Goal: Information Seeking & Learning: Learn about a topic

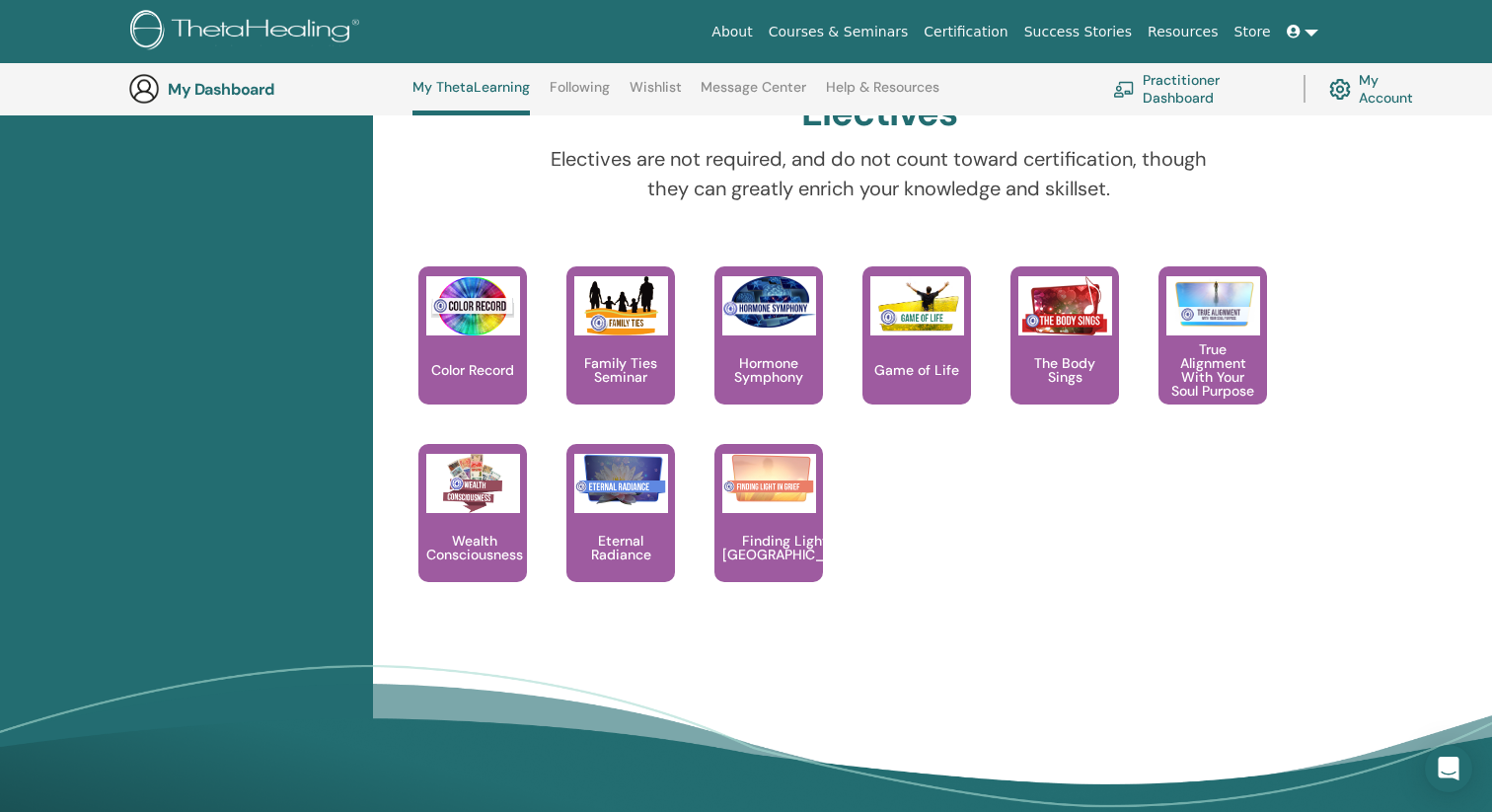
scroll to position [1802, 0]
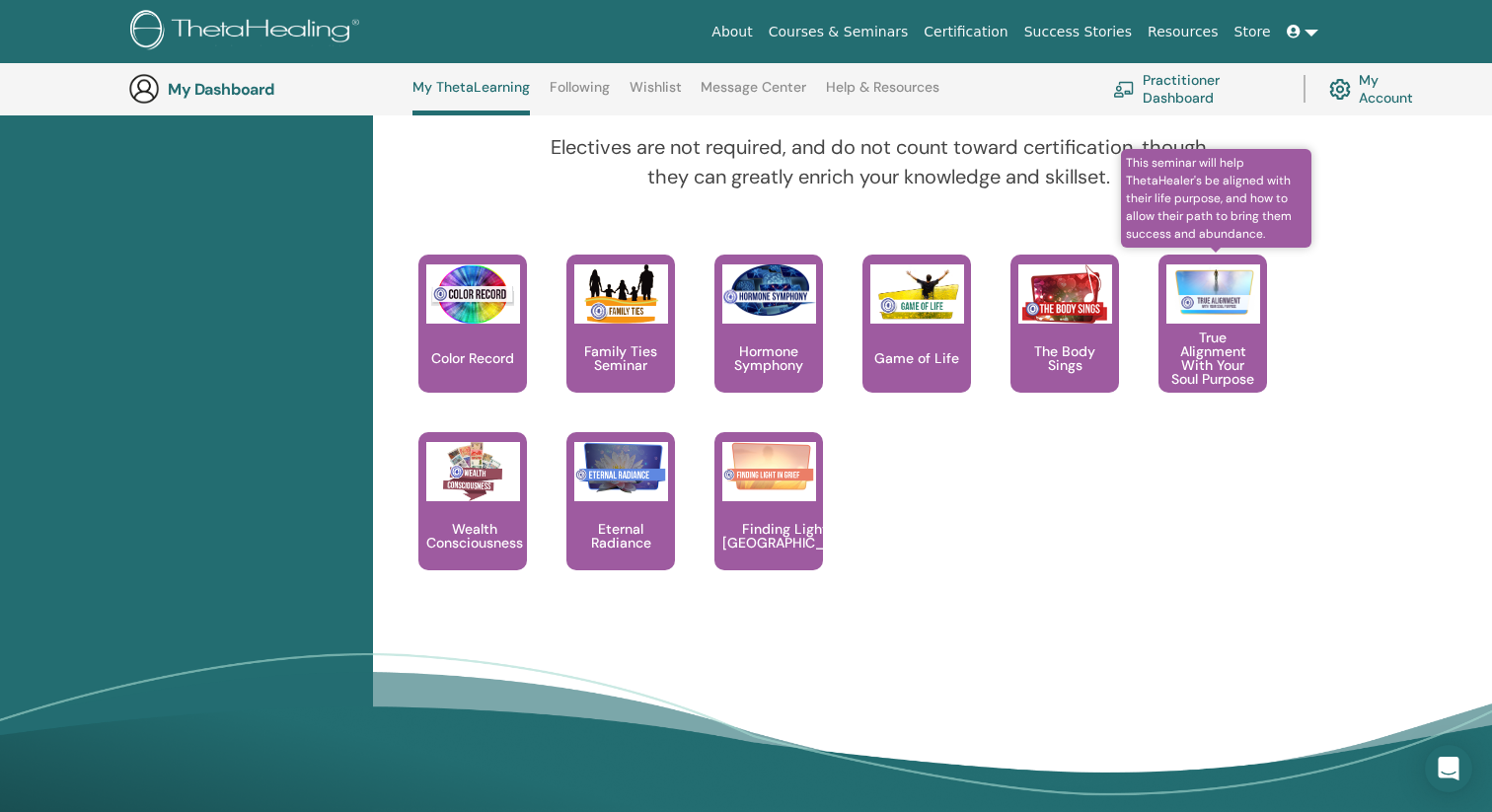
click at [1210, 354] on p "True Alignment With Your Soul Purpose" at bounding box center [1213, 358] width 109 height 55
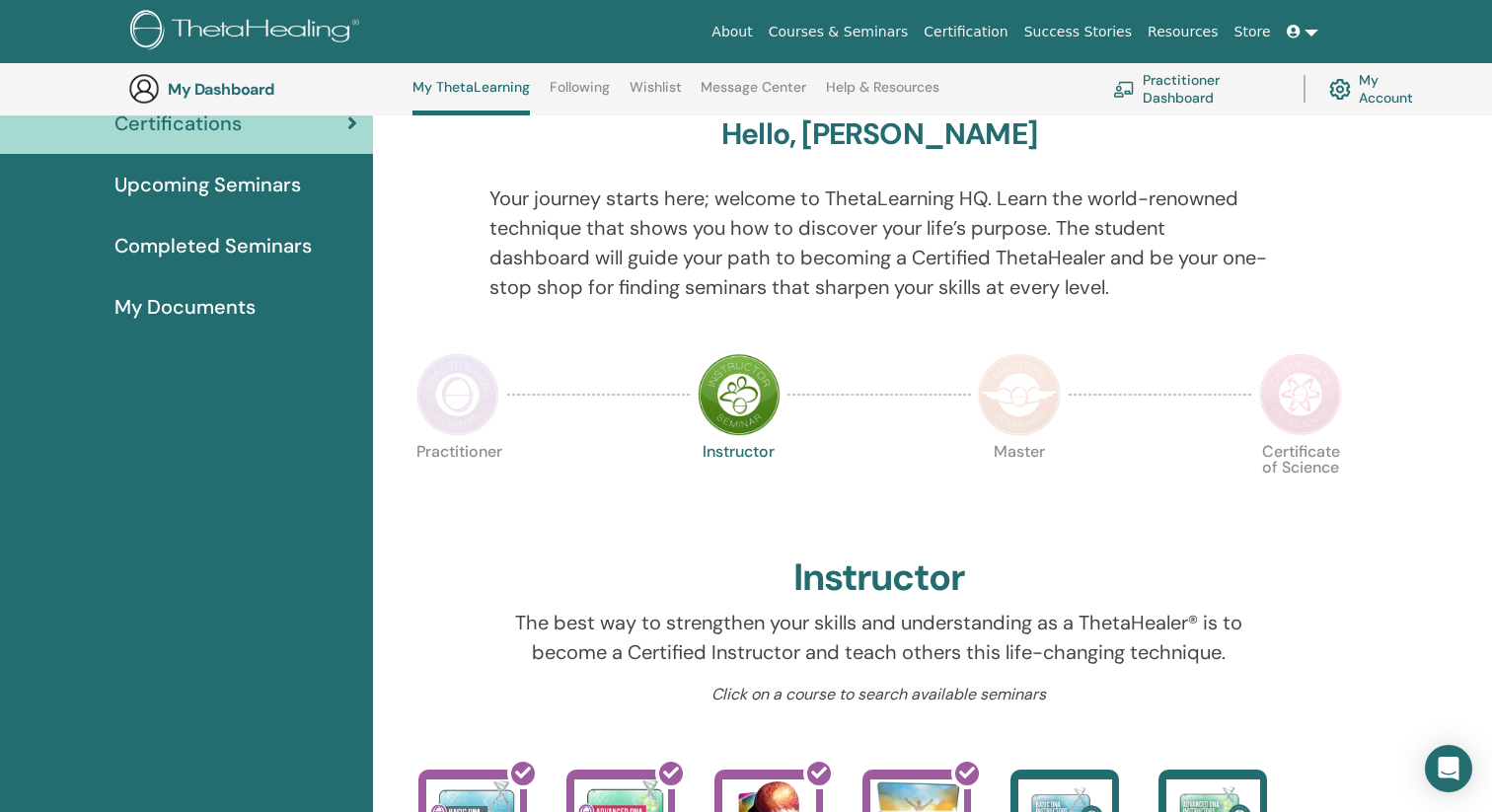
scroll to position [175, 0]
click at [1023, 397] on img at bounding box center [1019, 396] width 83 height 83
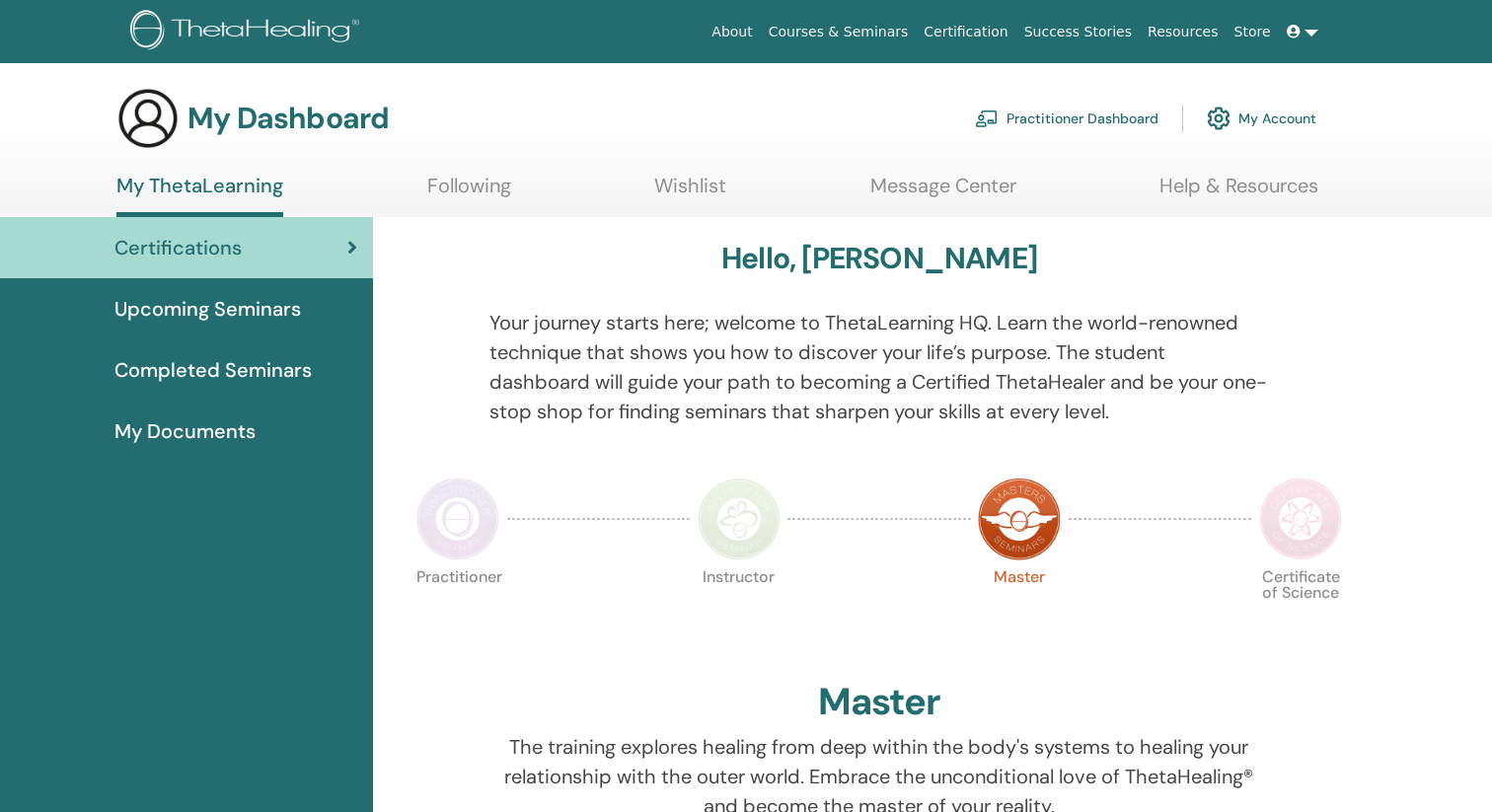
click at [1023, 397] on p "Your journey starts here; welcome to ThetaLearning HQ. Learn the world-renowned…" at bounding box center [879, 367] width 779 height 119
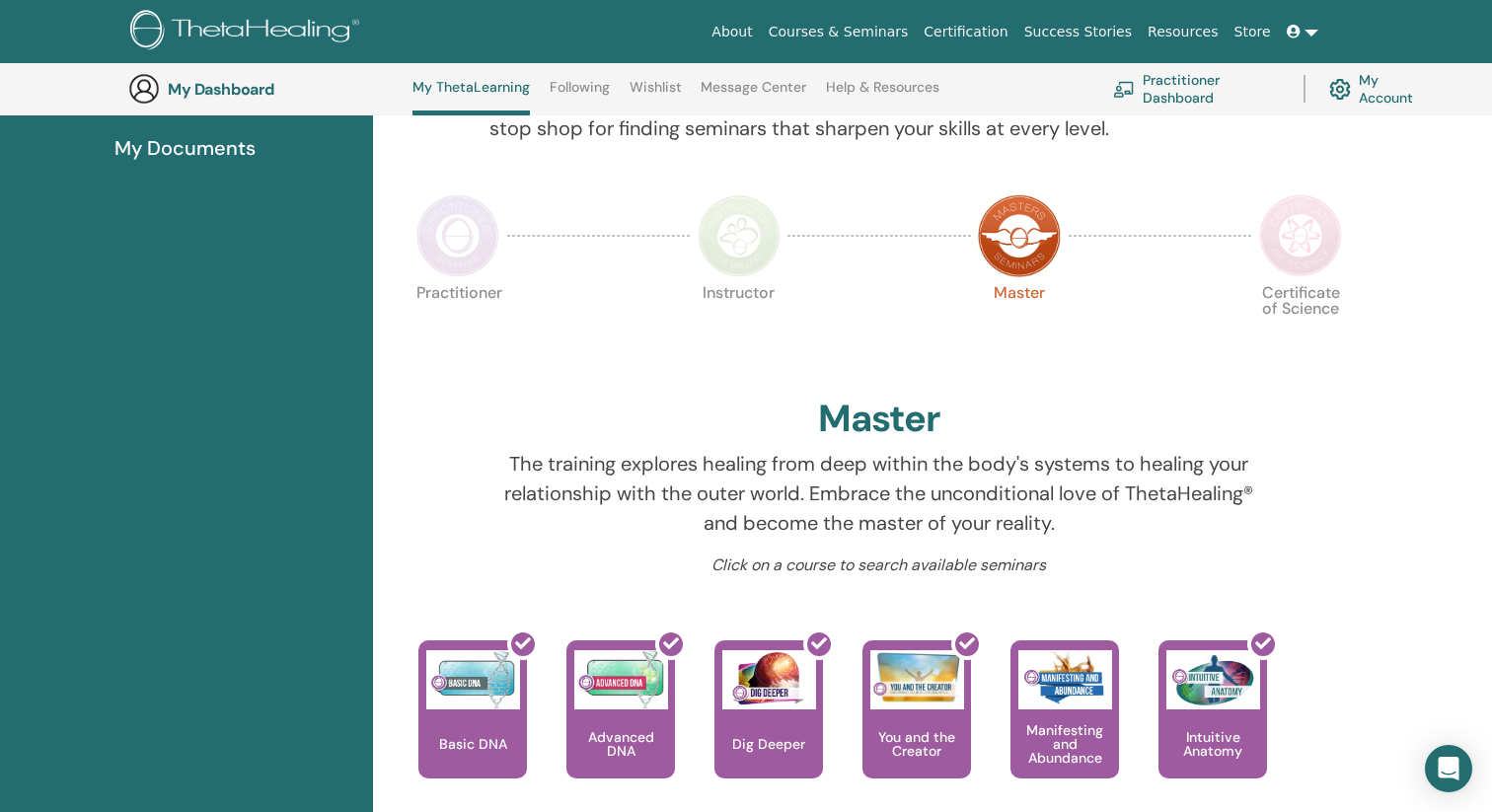
scroll to position [267, 0]
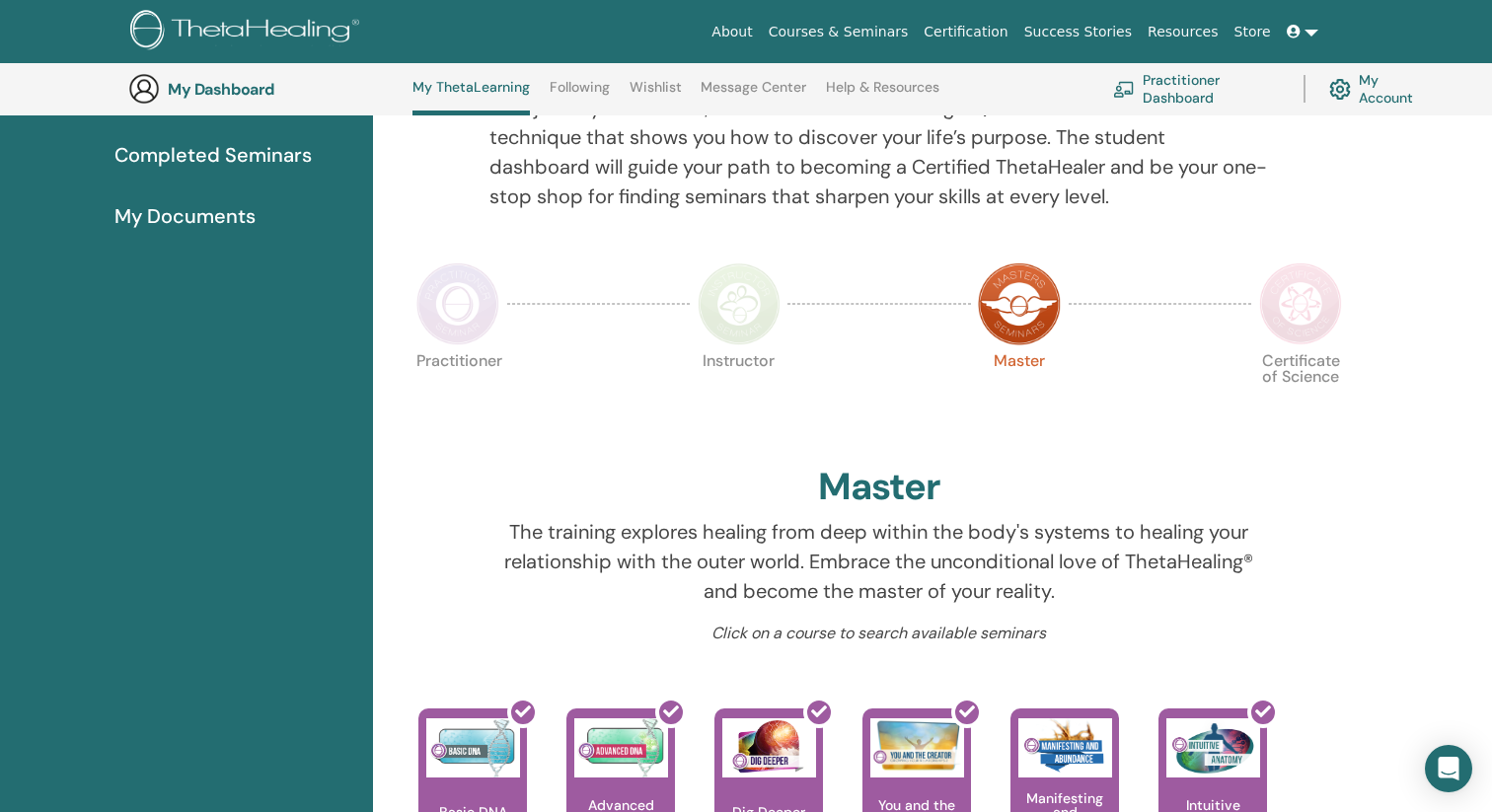
click at [1305, 314] on img at bounding box center [1301, 303] width 83 height 83
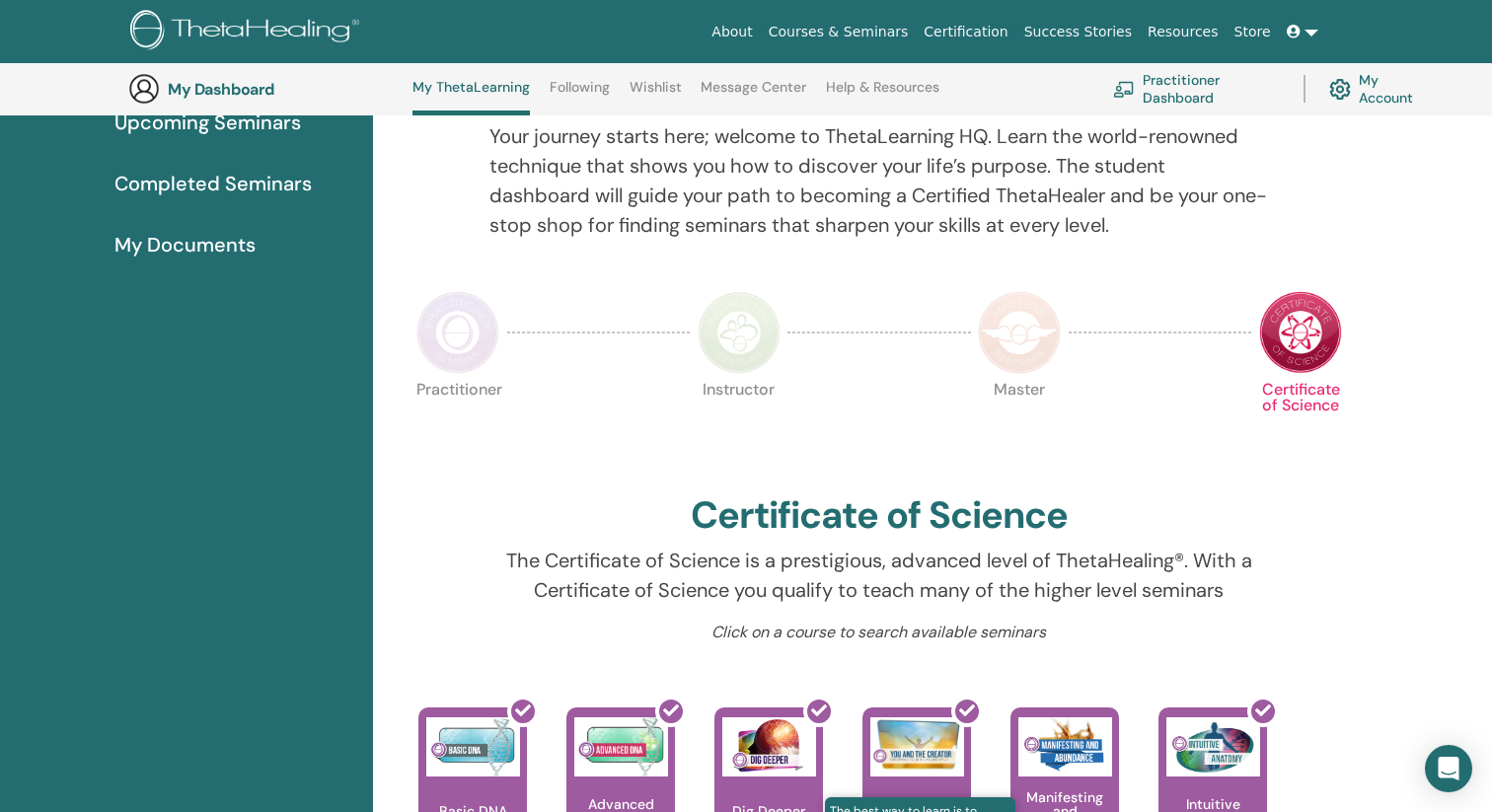
scroll to position [238, 0]
